Goal: Information Seeking & Learning: Check status

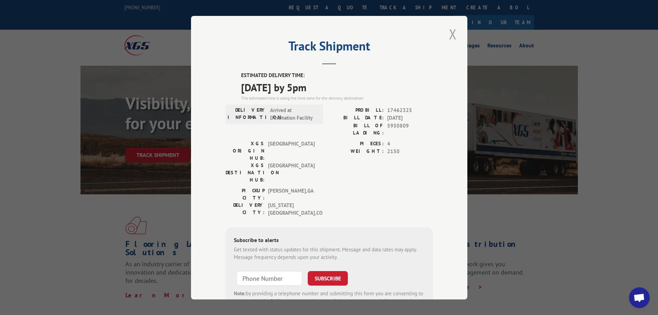
click at [447, 33] on button "Close modal" at bounding box center [453, 34] width 12 height 19
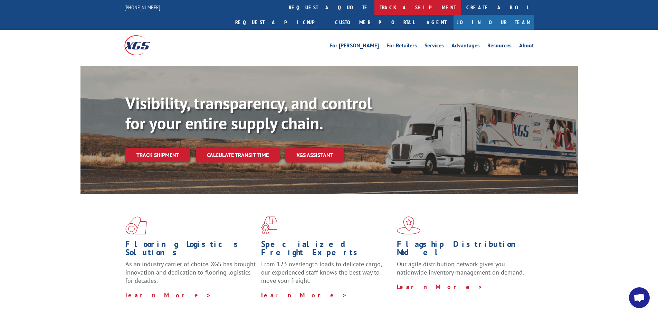
click at [374, 9] on link "track a shipment" at bounding box center [417, 7] width 87 height 15
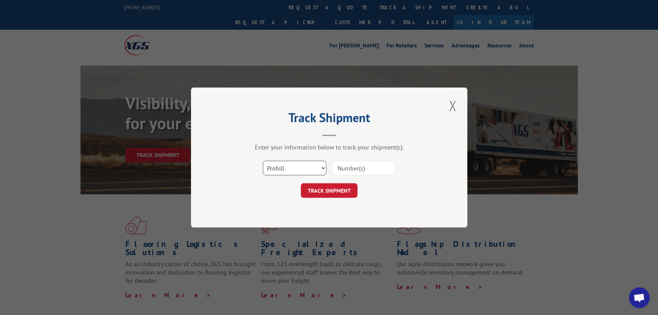
click at [293, 166] on select "Select category... Probill BOL PO" at bounding box center [295, 168] width 64 height 15
select select "bol"
click at [263, 161] on select "Select category... Probill BOL PO" at bounding box center [295, 168] width 64 height 15
click at [387, 165] on input at bounding box center [363, 168] width 64 height 15
paste input "4860085"
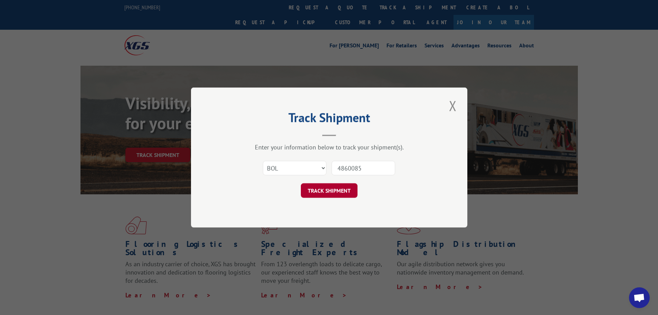
type input "4860085"
click at [331, 192] on button "TRACK SHIPMENT" at bounding box center [329, 190] width 57 height 15
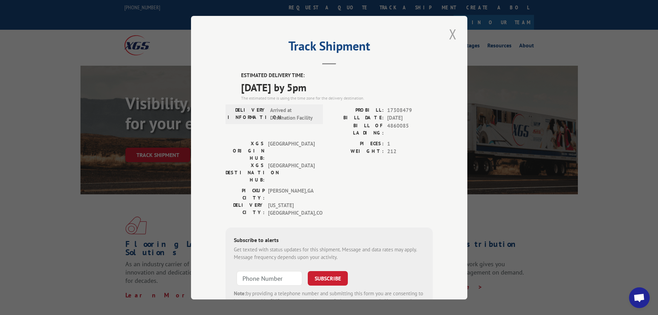
click at [450, 35] on button "Close modal" at bounding box center [453, 34] width 12 height 19
